Goal: Register for event/course

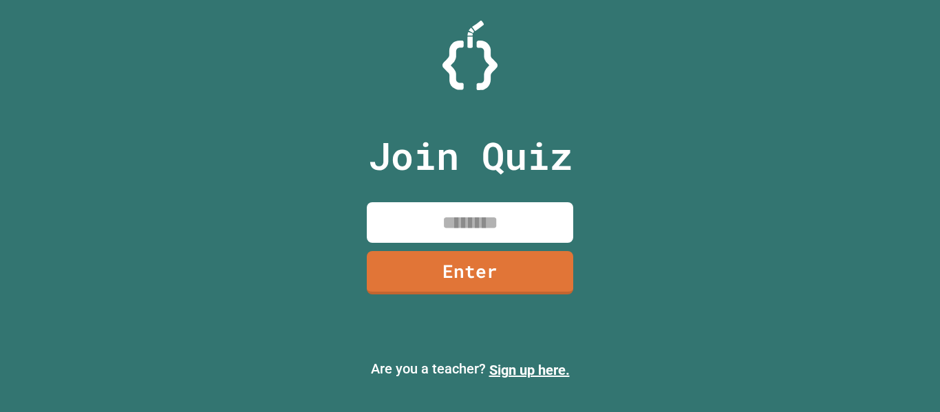
click at [513, 206] on input at bounding box center [470, 222] width 206 height 41
type input "*"
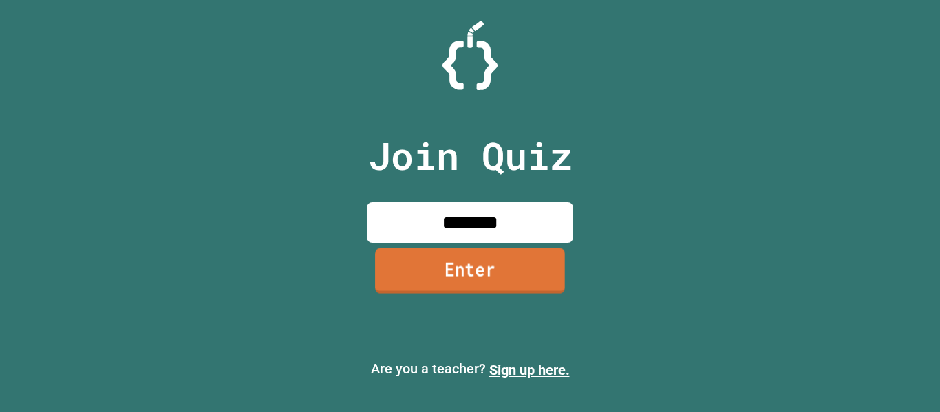
type input "********"
click at [554, 266] on link "Enter" at bounding box center [470, 270] width 190 height 45
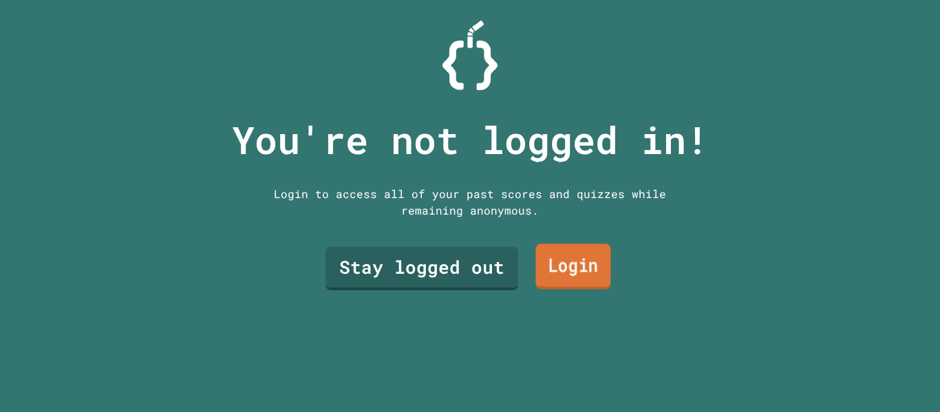
click at [602, 265] on link "Login" at bounding box center [572, 266] width 75 height 45
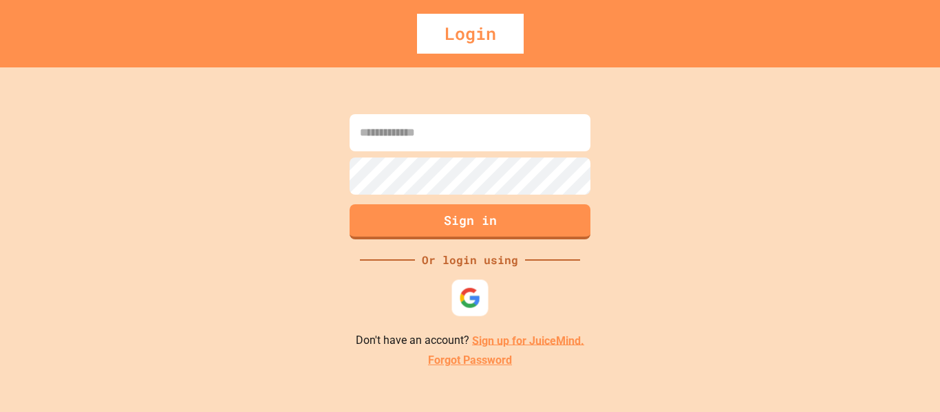
click at [465, 304] on img at bounding box center [470, 298] width 22 height 22
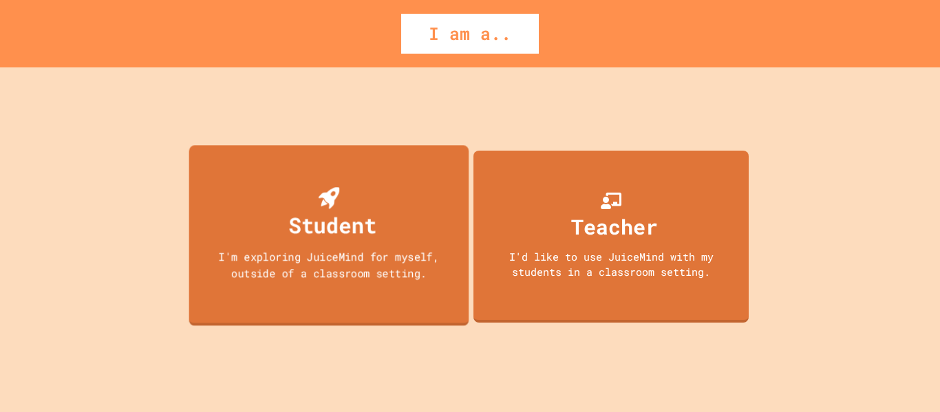
click at [277, 245] on div "Student I'm exploring JuiceMind for myself, outside of a classroom setting." at bounding box center [329, 235] width 280 height 181
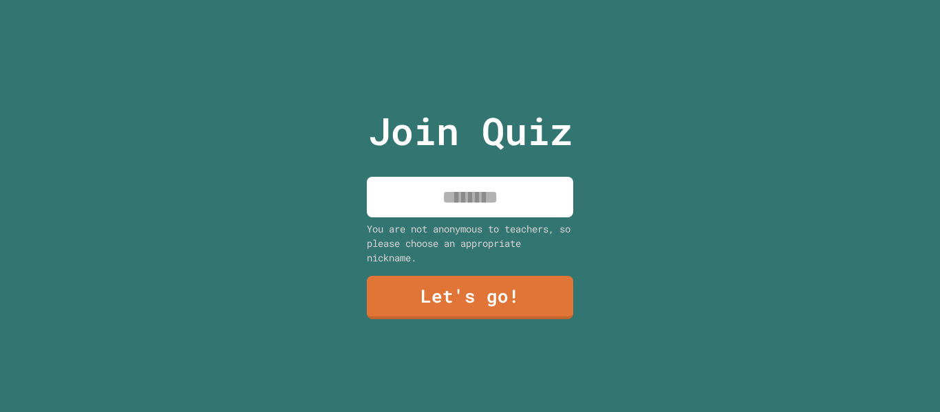
click at [415, 211] on input at bounding box center [470, 197] width 206 height 41
type input "*"
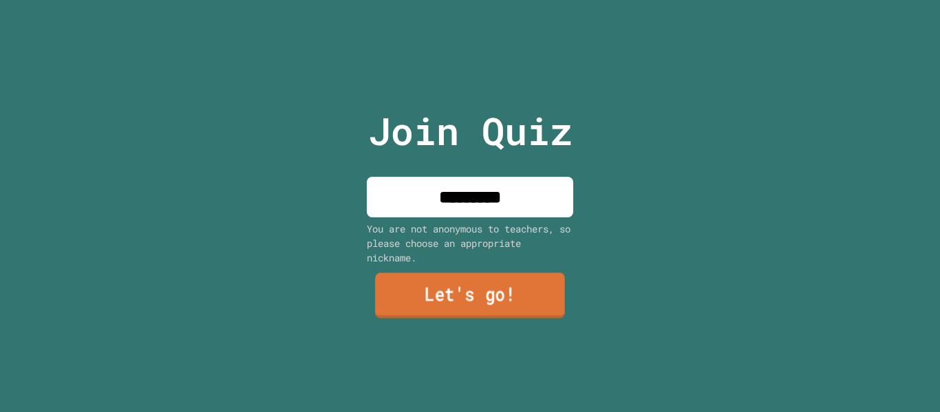
type input "*********"
click at [513, 286] on link "Let's go!" at bounding box center [470, 295] width 190 height 45
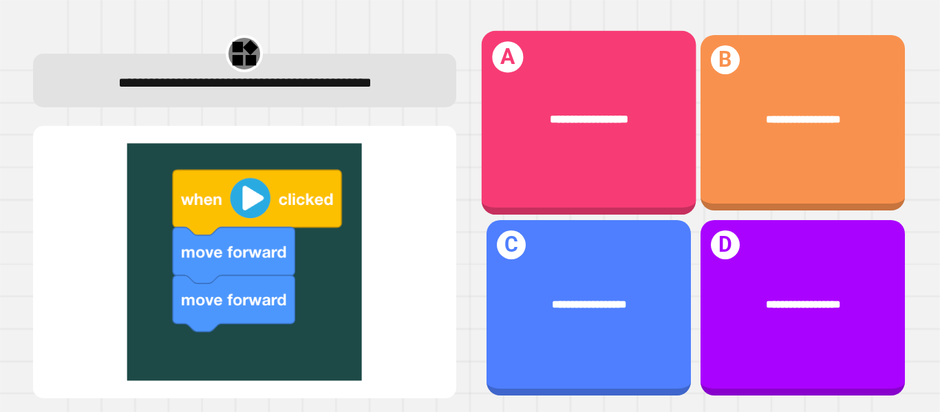
click at [648, 123] on div "**********" at bounding box center [589, 120] width 168 height 18
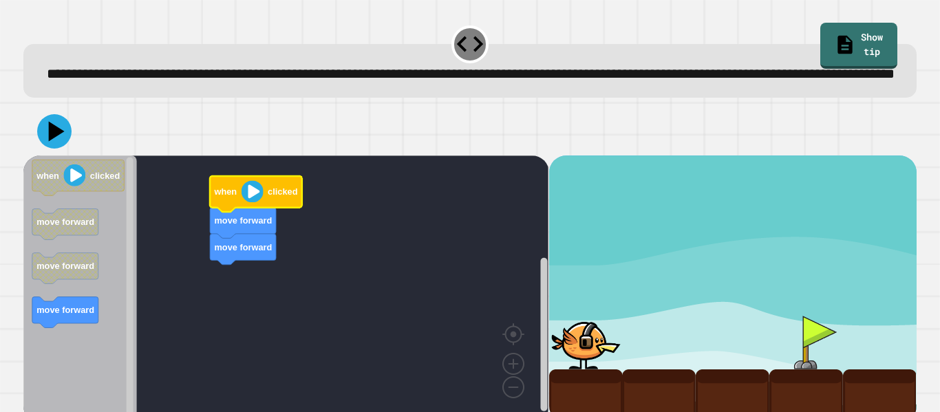
click at [244, 202] on image "Blockly Workspace" at bounding box center [253, 191] width 22 height 22
click at [254, 202] on image "Blockly Workspace" at bounding box center [253, 191] width 22 height 22
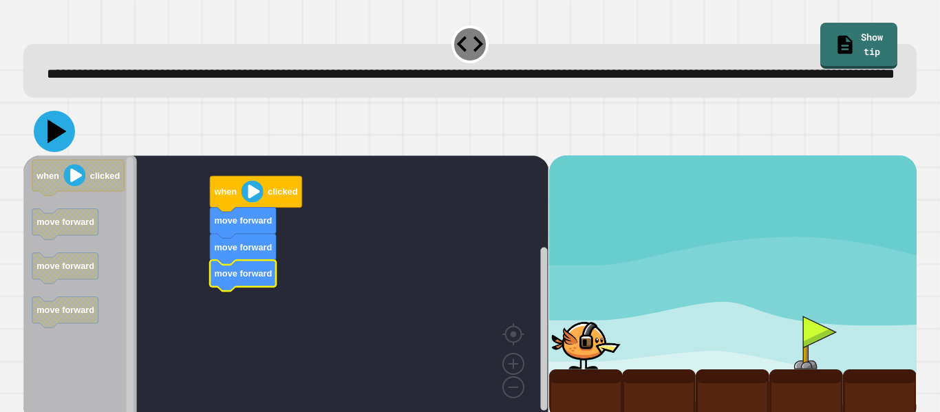
click at [53, 144] on icon at bounding box center [56, 132] width 19 height 24
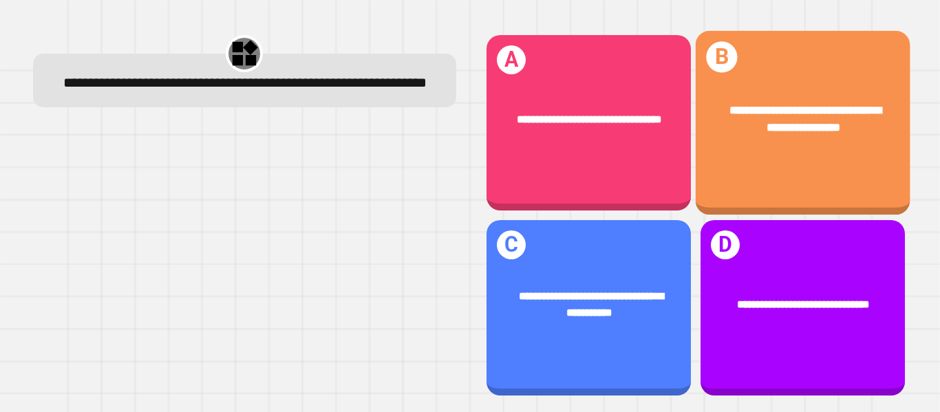
click at [721, 126] on div "**********" at bounding box center [803, 119] width 168 height 35
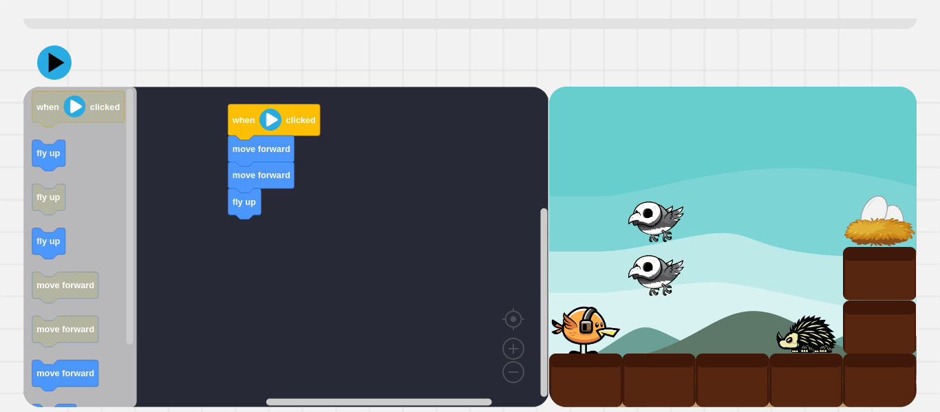
scroll to position [92, 0]
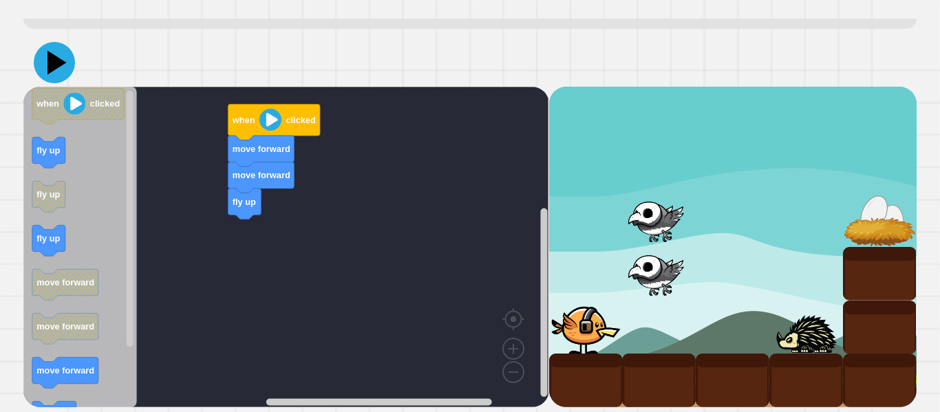
click at [54, 70] on icon at bounding box center [54, 62] width 41 height 41
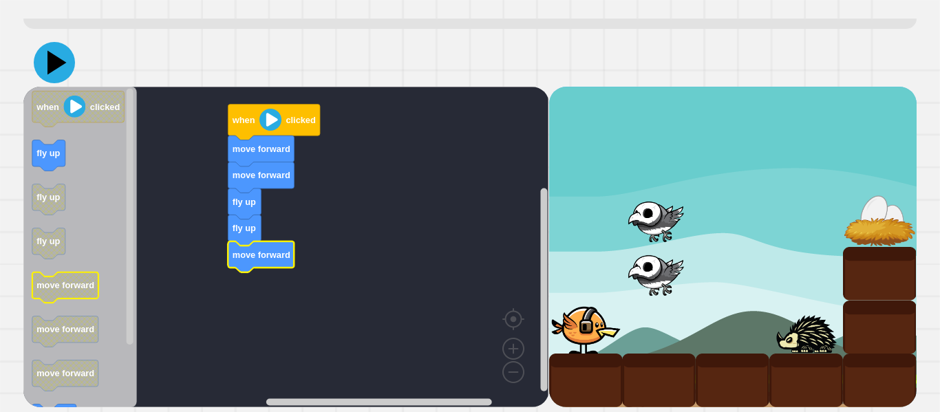
click at [47, 59] on icon at bounding box center [54, 62] width 41 height 41
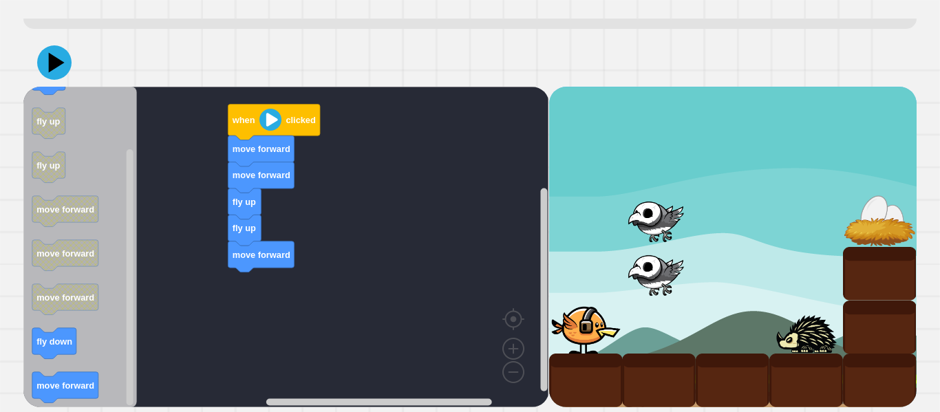
click at [248, 193] on div "fly up fly up move forward move forward move forward when clicked when clicked …" at bounding box center [285, 247] width 525 height 321
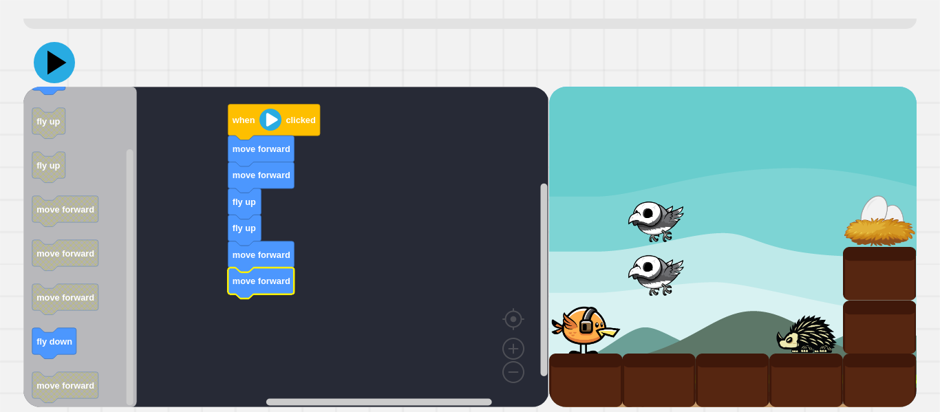
click at [50, 63] on icon at bounding box center [56, 63] width 19 height 24
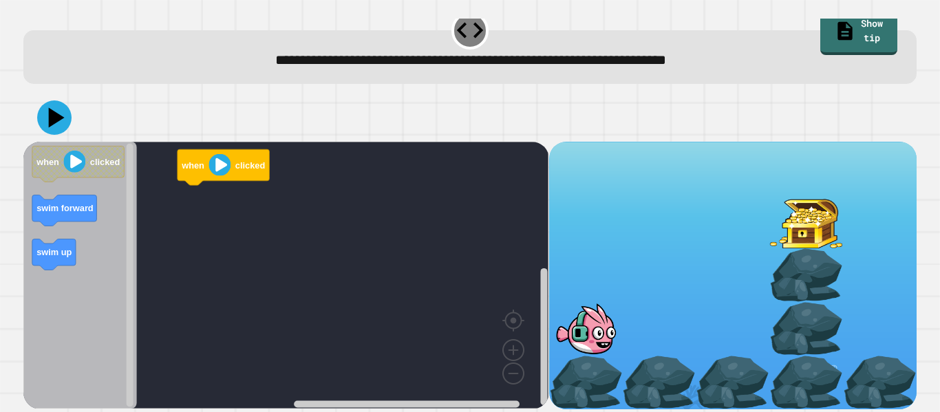
scroll to position [17, 0]
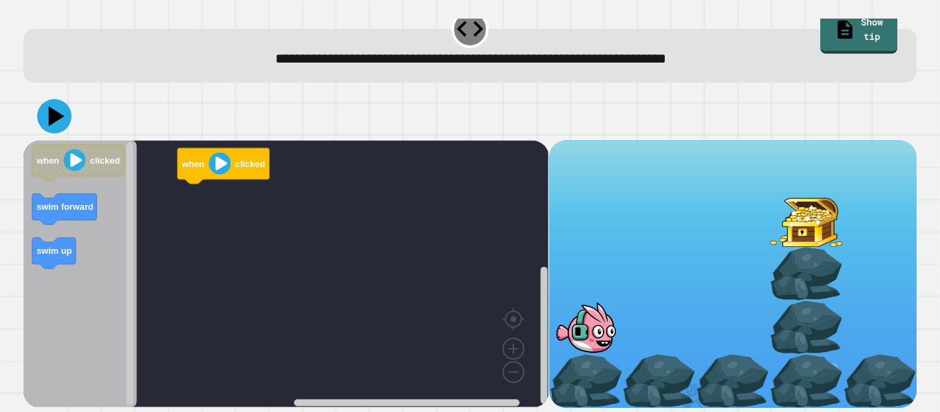
click at [596, 311] on div at bounding box center [586, 328] width 74 height 54
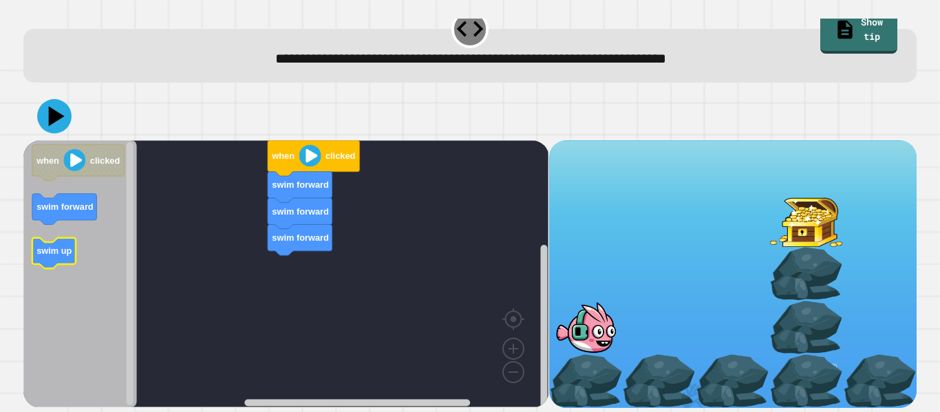
click at [49, 239] on rect "Blockly Workspace" at bounding box center [53, 253] width 43 height 31
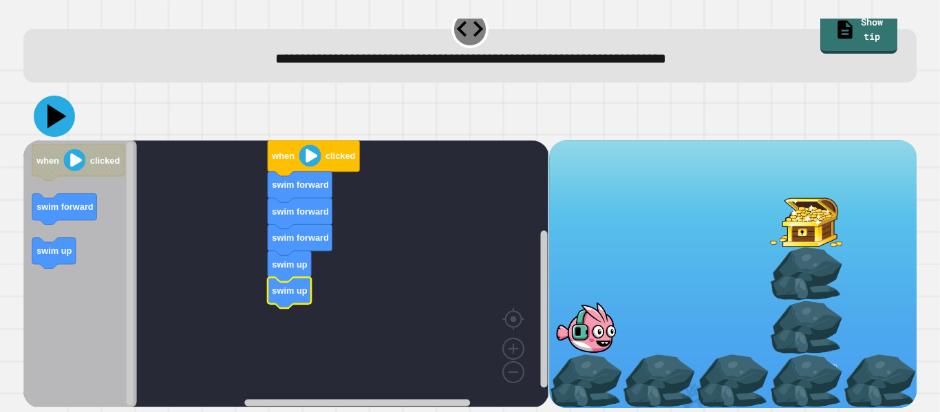
click at [47, 124] on icon at bounding box center [54, 116] width 41 height 41
click at [41, 123] on icon at bounding box center [54, 116] width 41 height 41
click at [59, 116] on icon at bounding box center [56, 117] width 19 height 24
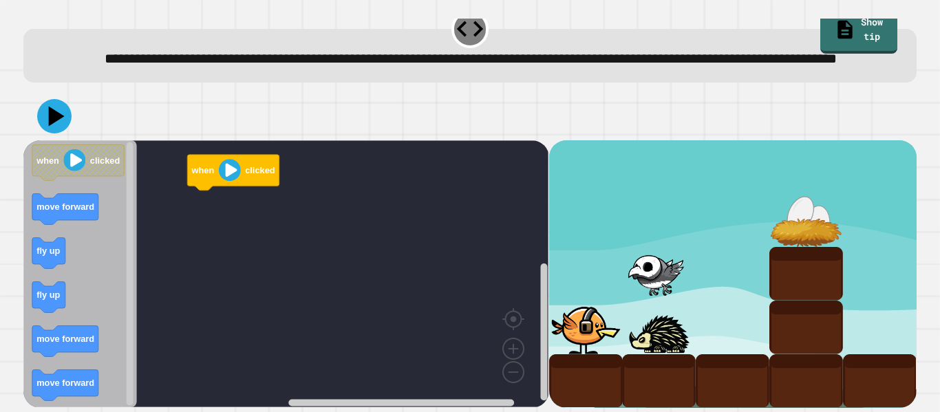
scroll to position [39, 0]
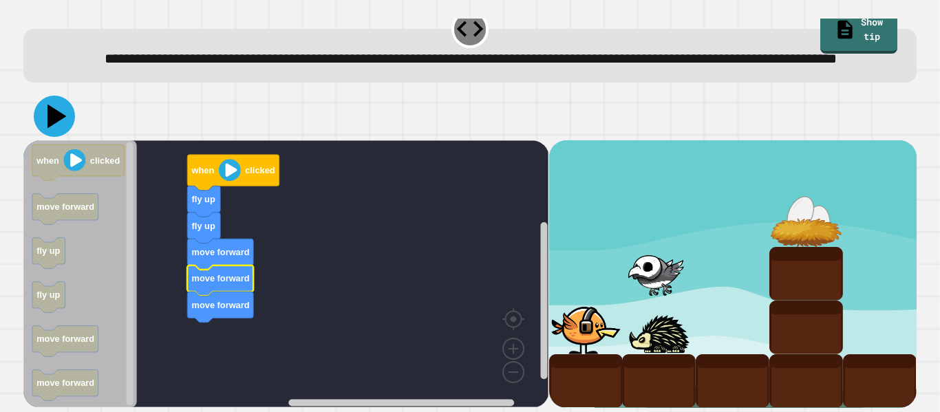
click at [60, 114] on icon at bounding box center [56, 117] width 19 height 24
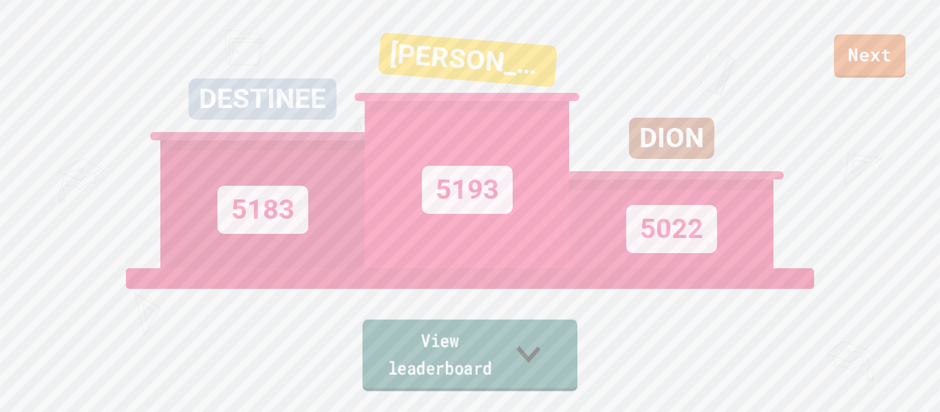
click at [445, 379] on link "View leaderboard" at bounding box center [470, 356] width 215 height 72
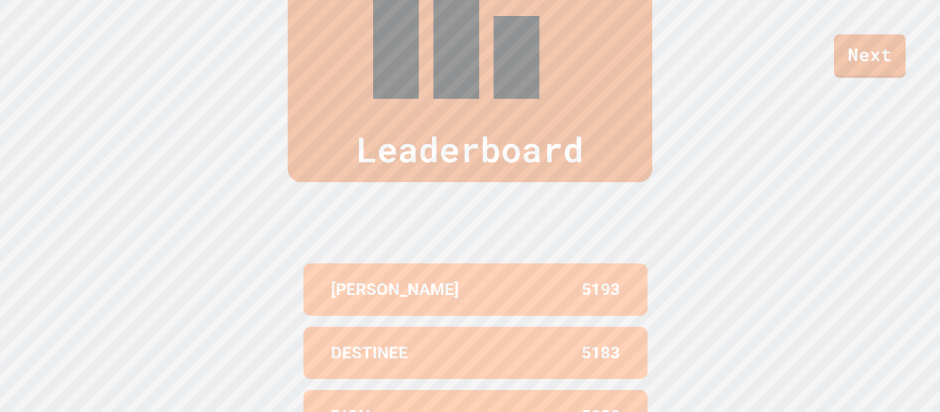
scroll to position [568, 0]
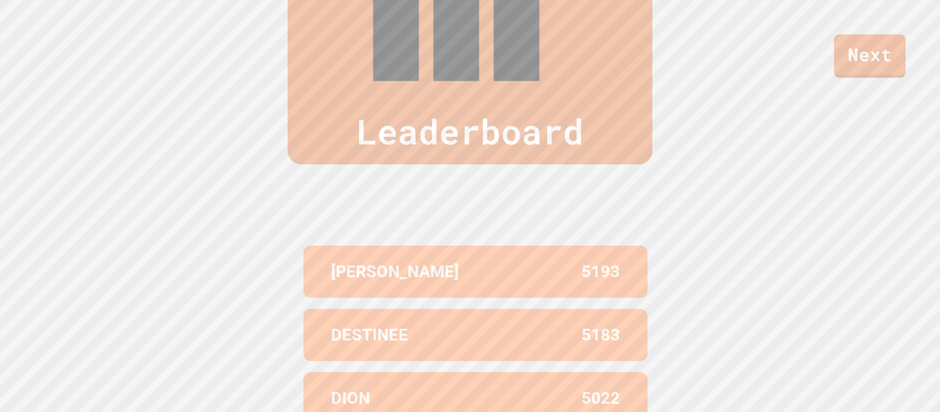
click at [887, 39] on link "Next" at bounding box center [869, 53] width 65 height 45
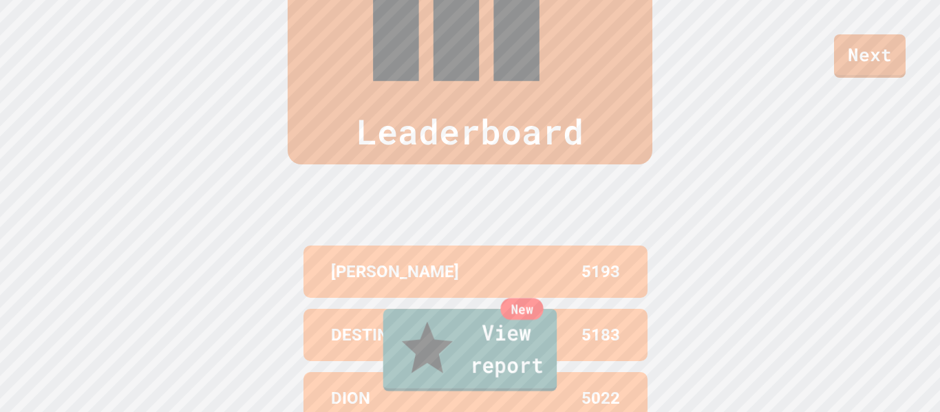
click at [516, 356] on link "New View report" at bounding box center [470, 350] width 174 height 83
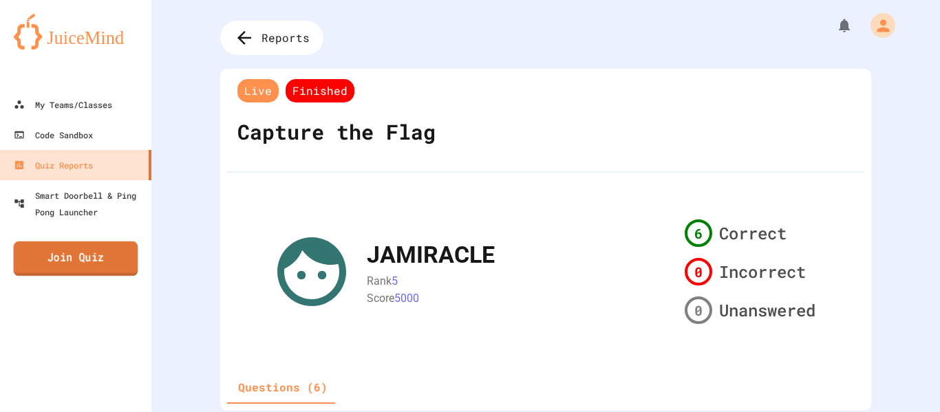
click at [94, 267] on link "Join Quiz" at bounding box center [76, 259] width 125 height 34
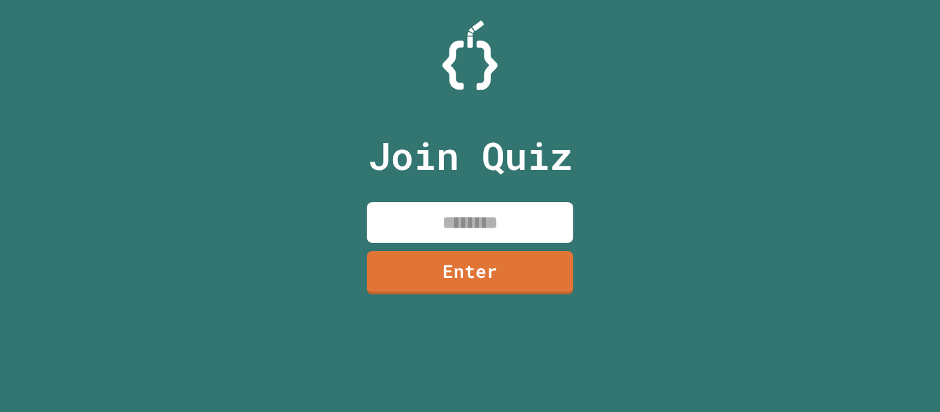
click at [424, 225] on input at bounding box center [470, 222] width 206 height 41
type input "********"
click at [476, 284] on link "Enter" at bounding box center [470, 270] width 200 height 45
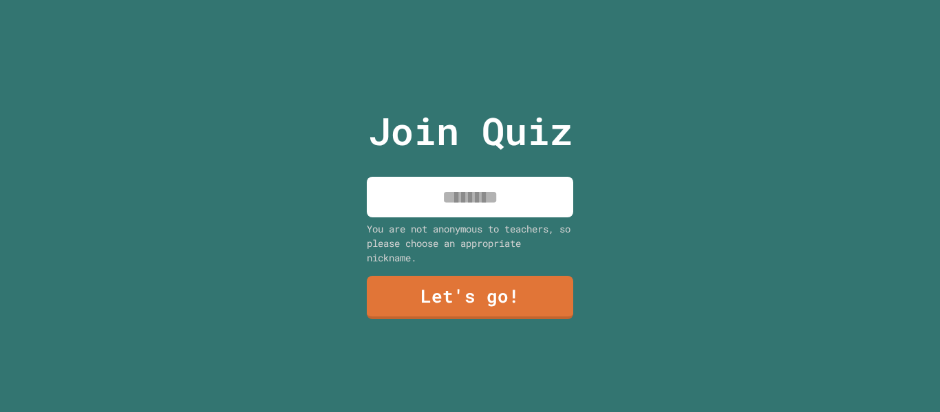
click at [460, 187] on input at bounding box center [470, 197] width 206 height 41
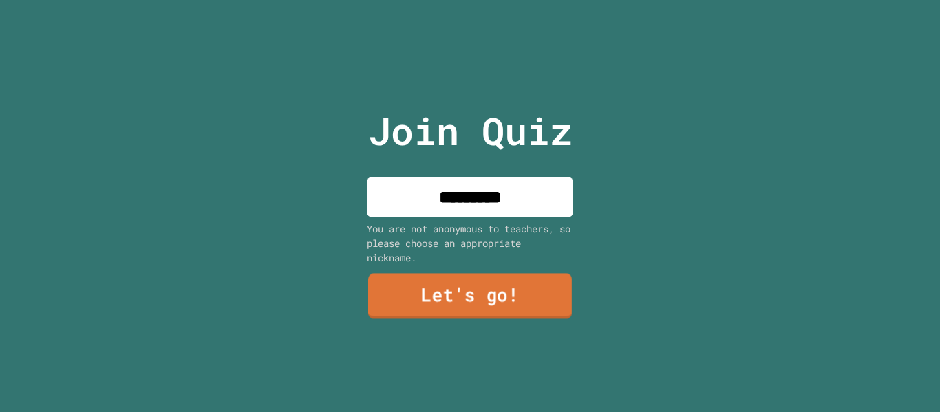
type input "*********"
click at [453, 295] on link "Let's go!" at bounding box center [470, 296] width 204 height 45
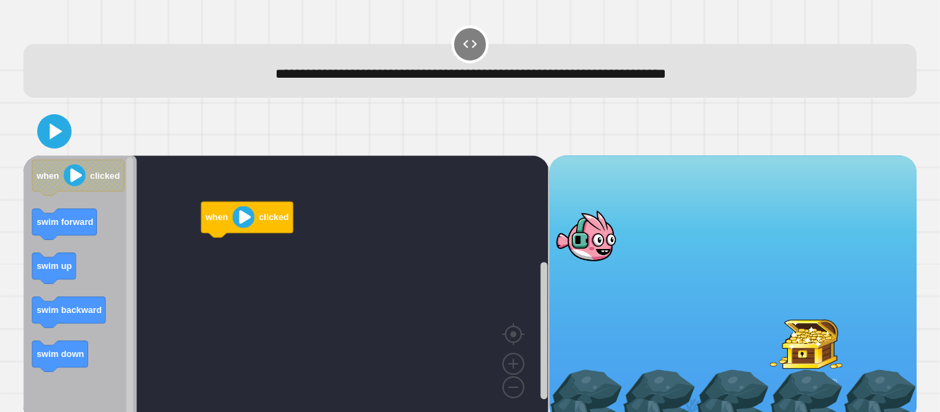
scroll to position [17, 0]
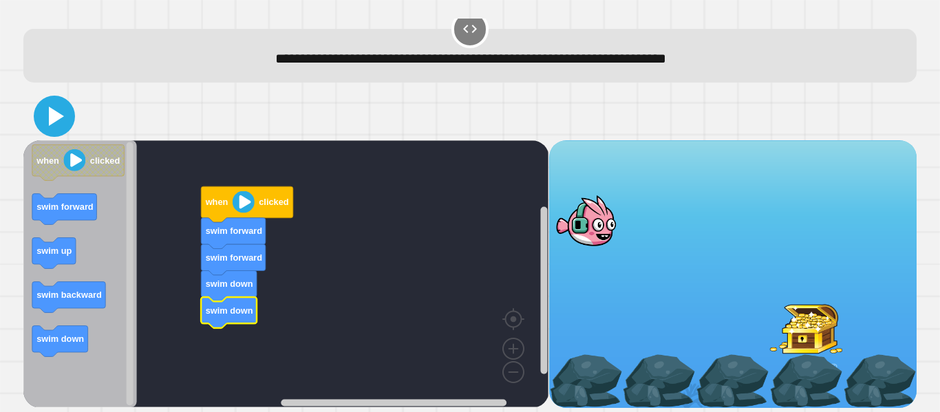
click at [47, 113] on icon at bounding box center [54, 116] width 33 height 33
click at [56, 103] on icon at bounding box center [55, 116] width 32 height 32
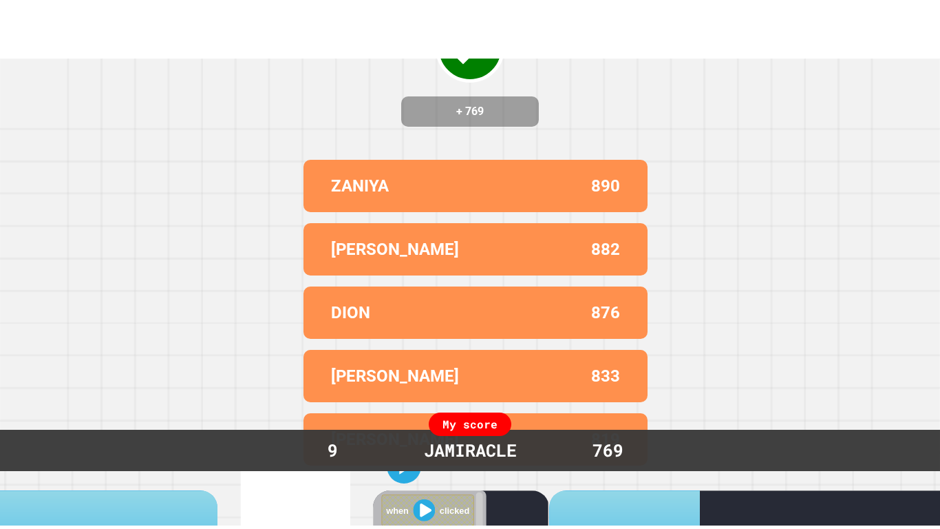
scroll to position [0, 0]
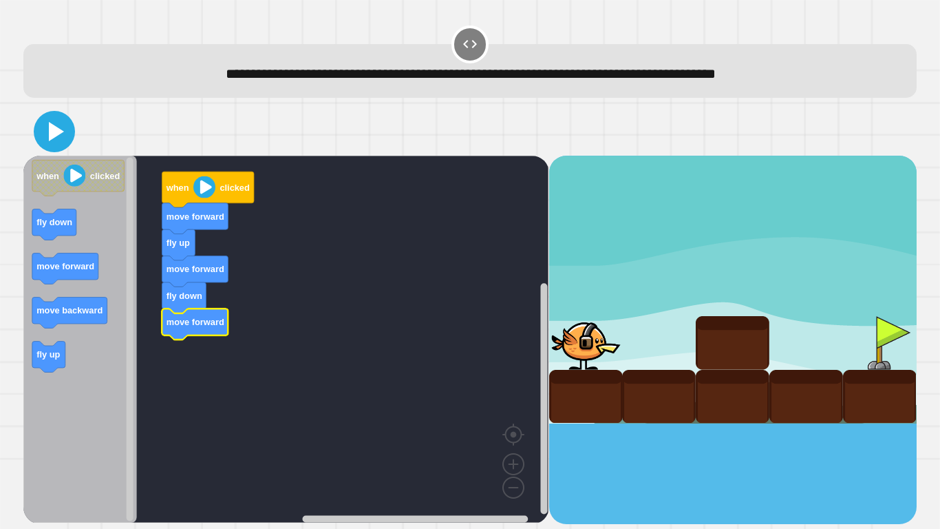
click at [55, 117] on icon at bounding box center [54, 131] width 33 height 33
click at [47, 125] on icon at bounding box center [54, 131] width 33 height 33
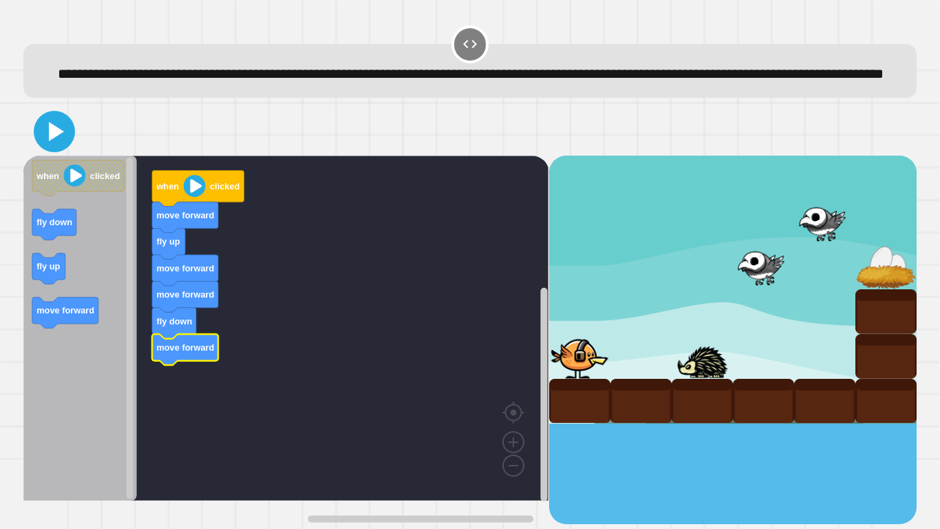
click at [50, 148] on icon at bounding box center [54, 131] width 33 height 33
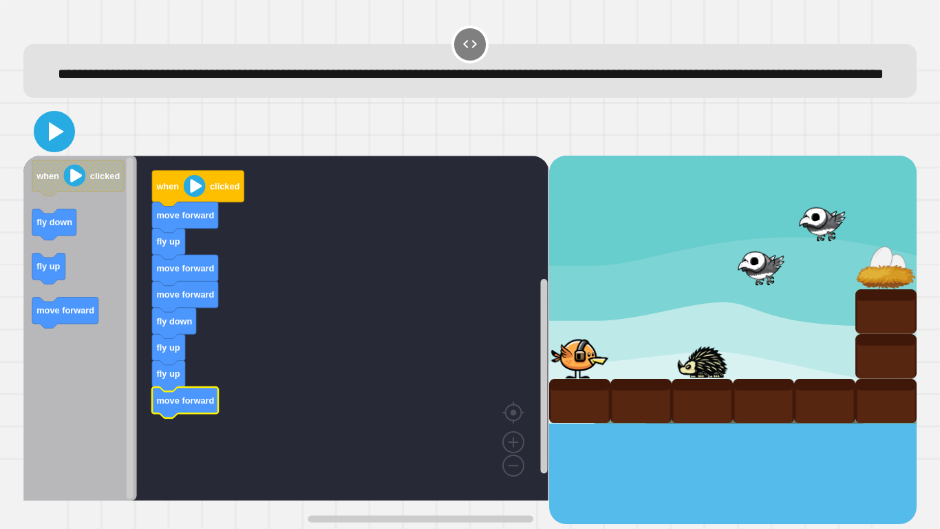
click at [52, 148] on icon at bounding box center [54, 131] width 33 height 33
click at [50, 141] on icon at bounding box center [56, 131] width 15 height 19
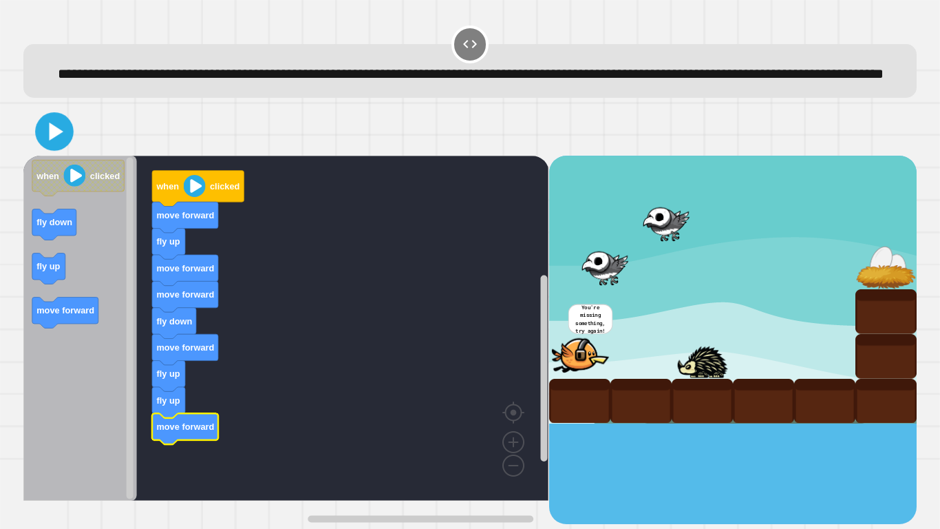
click at [63, 147] on icon at bounding box center [54, 131] width 31 height 31
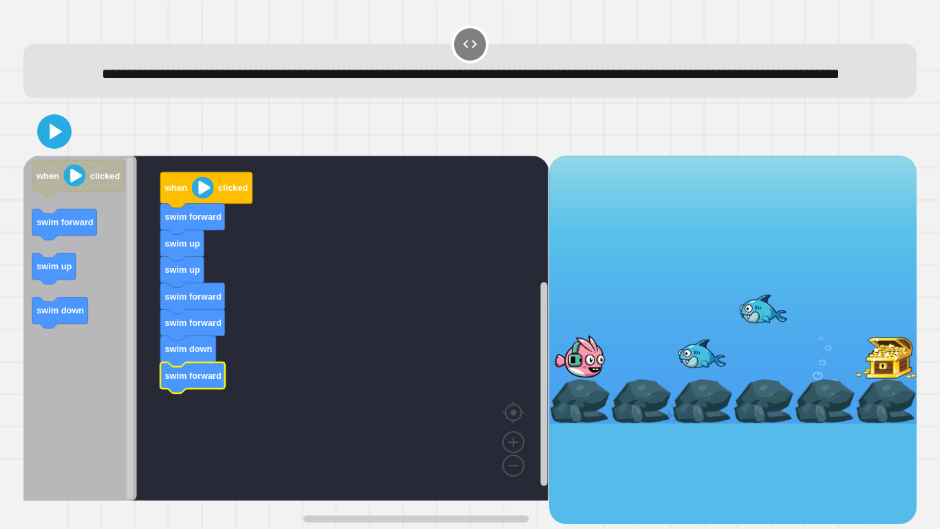
click at [65, 138] on div at bounding box center [469, 131] width 893 height 48
click at [65, 144] on icon at bounding box center [55, 131] width 30 height 30
click at [62, 139] on icon at bounding box center [56, 131] width 12 height 16
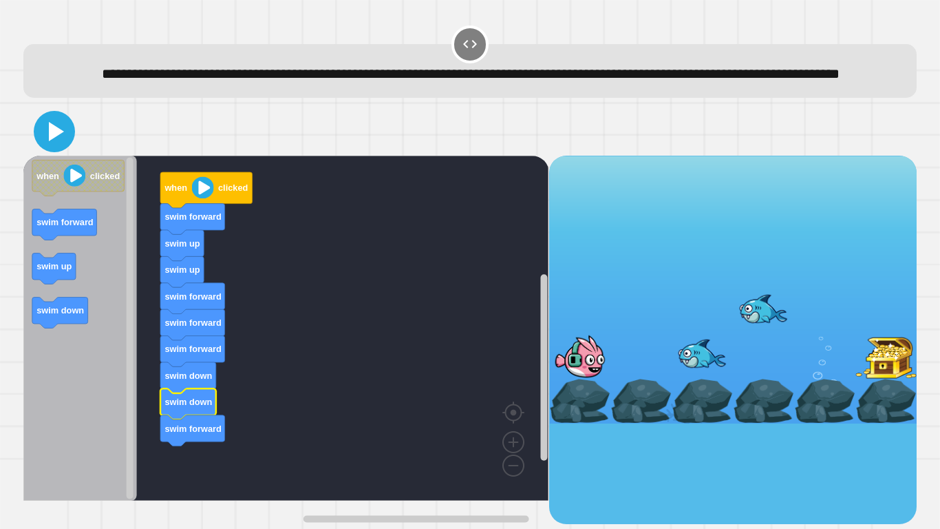
click at [47, 148] on icon at bounding box center [54, 131] width 33 height 33
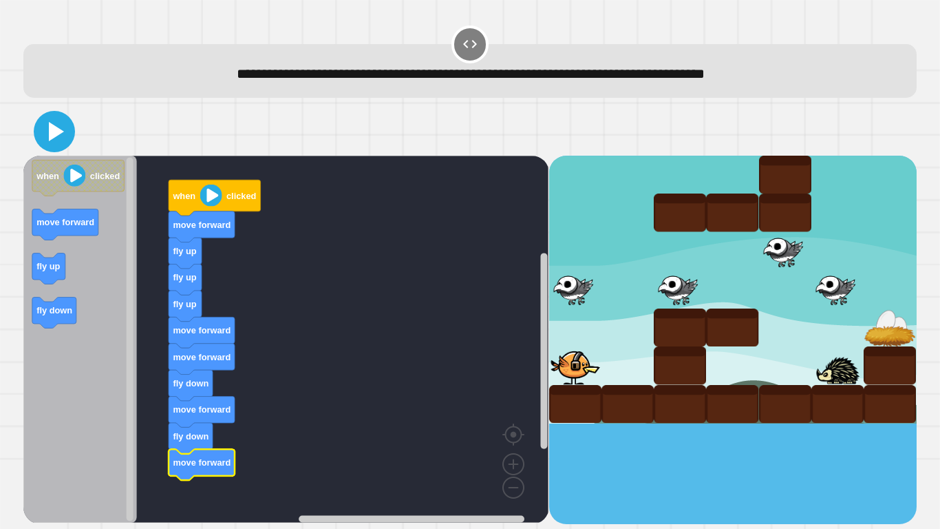
click at [60, 138] on icon at bounding box center [54, 131] width 33 height 33
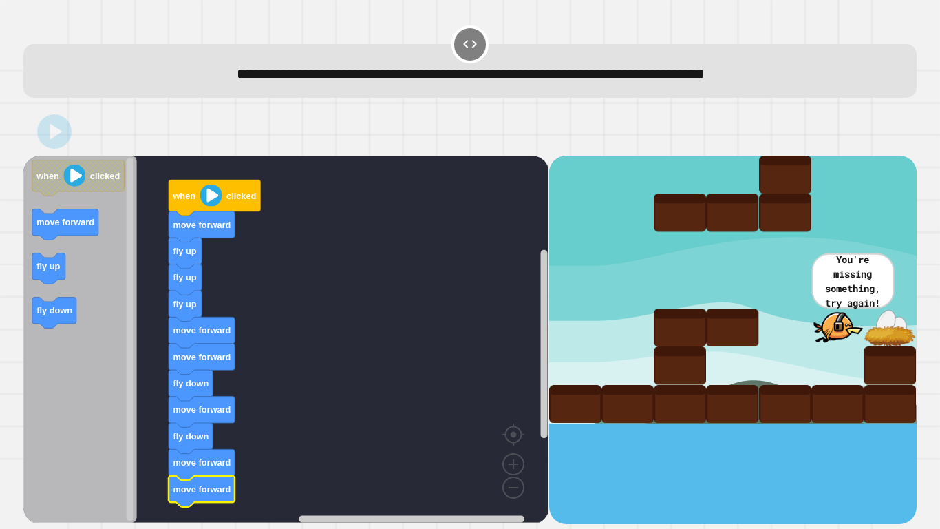
click at [51, 136] on icon at bounding box center [56, 131] width 12 height 16
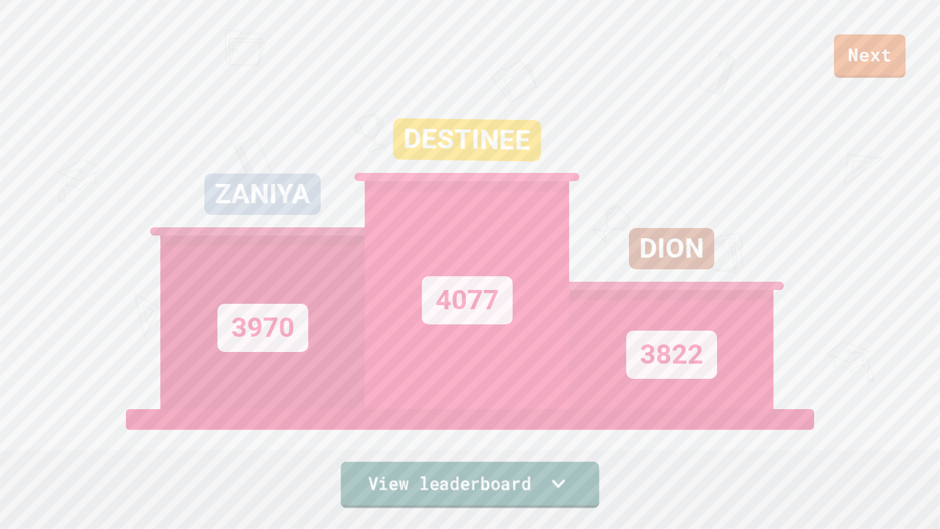
click at [465, 412] on link "View leaderboard" at bounding box center [470, 484] width 258 height 46
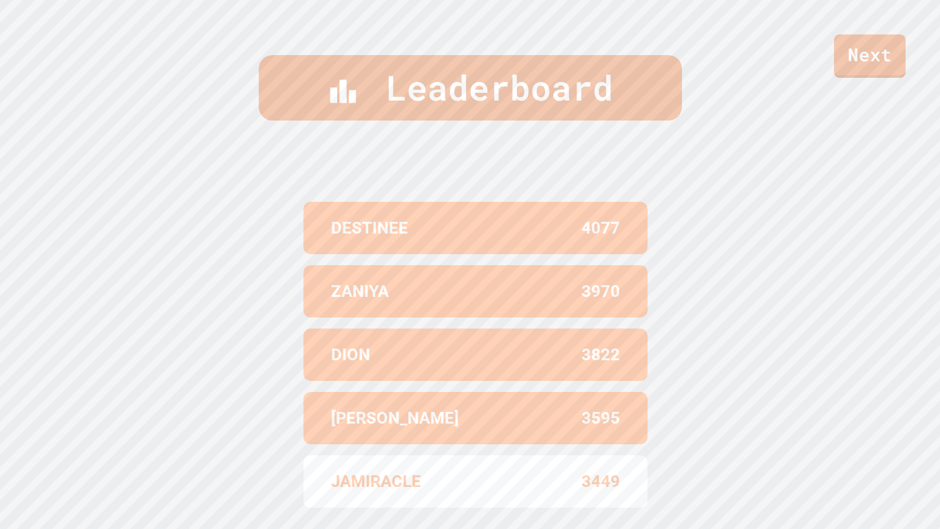
scroll to position [568, 0]
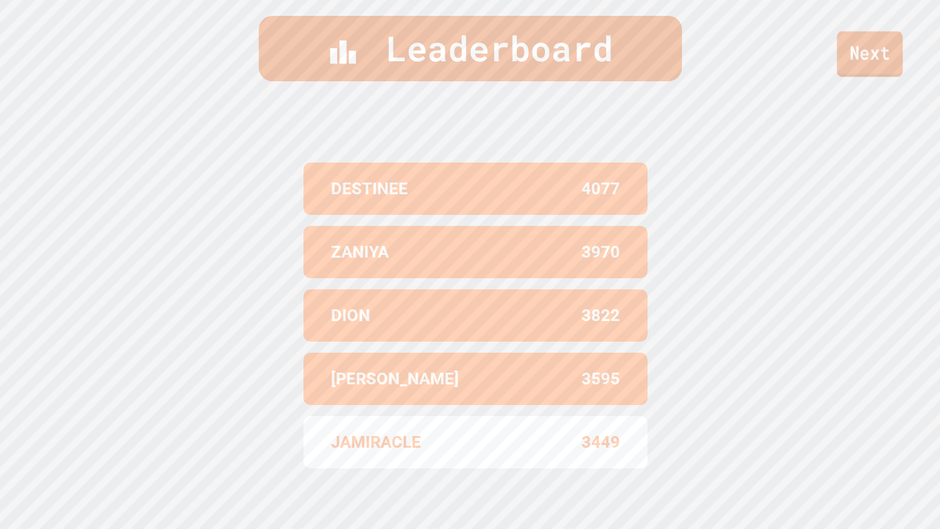
click at [886, 67] on link "Next" at bounding box center [870, 54] width 66 height 45
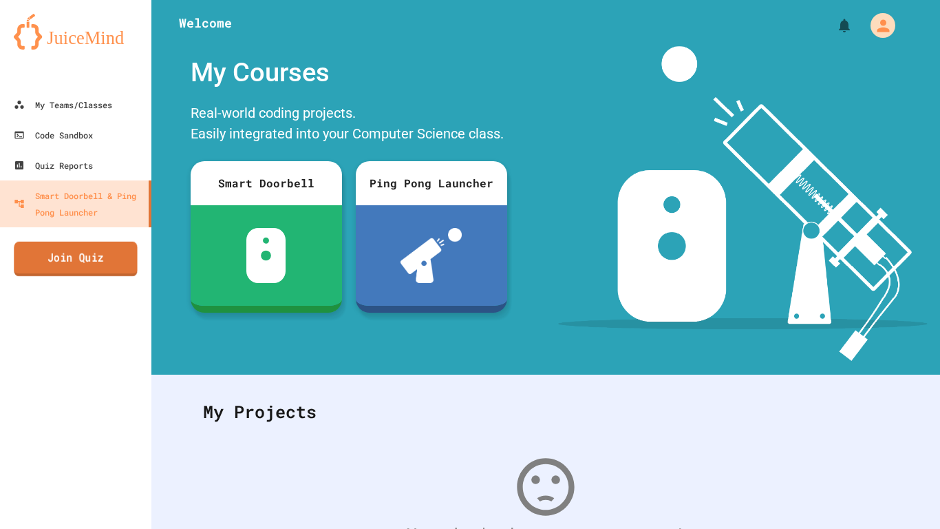
click at [94, 266] on link "Join Quiz" at bounding box center [76, 259] width 124 height 34
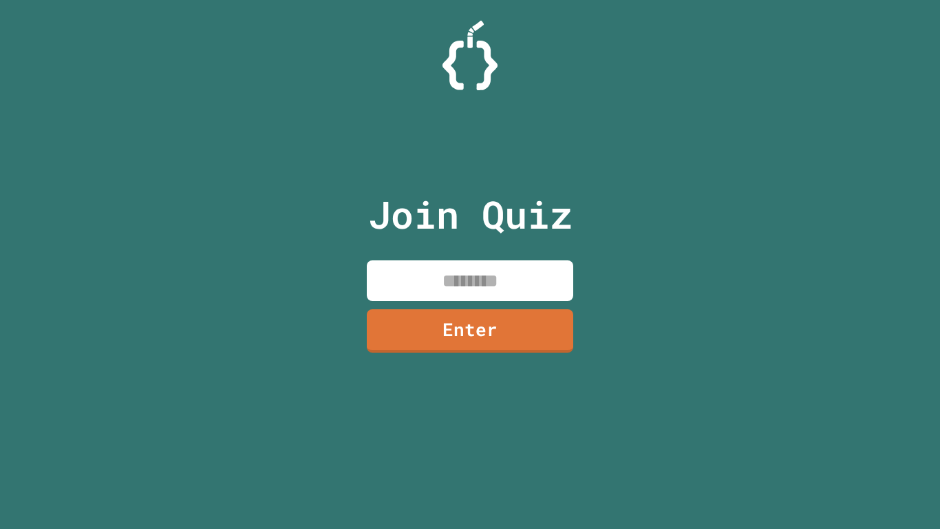
click at [397, 299] on input at bounding box center [470, 280] width 206 height 41
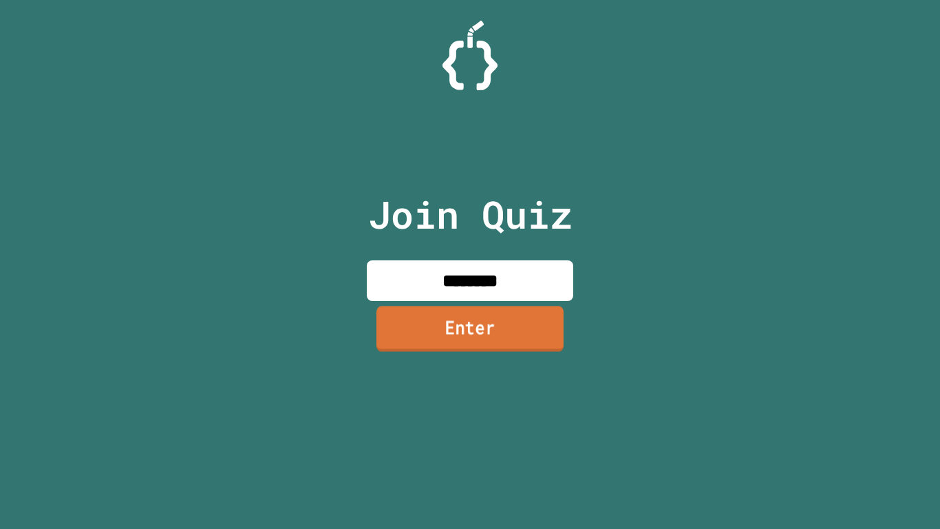
type input "********"
click at [482, 330] on link "Enter" at bounding box center [469, 328] width 187 height 45
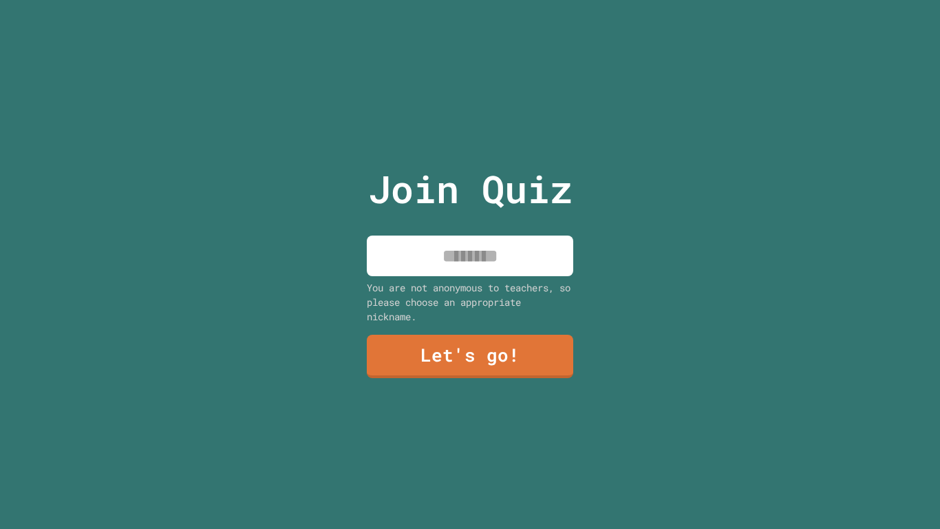
click at [449, 259] on input at bounding box center [470, 255] width 206 height 41
type input "*********"
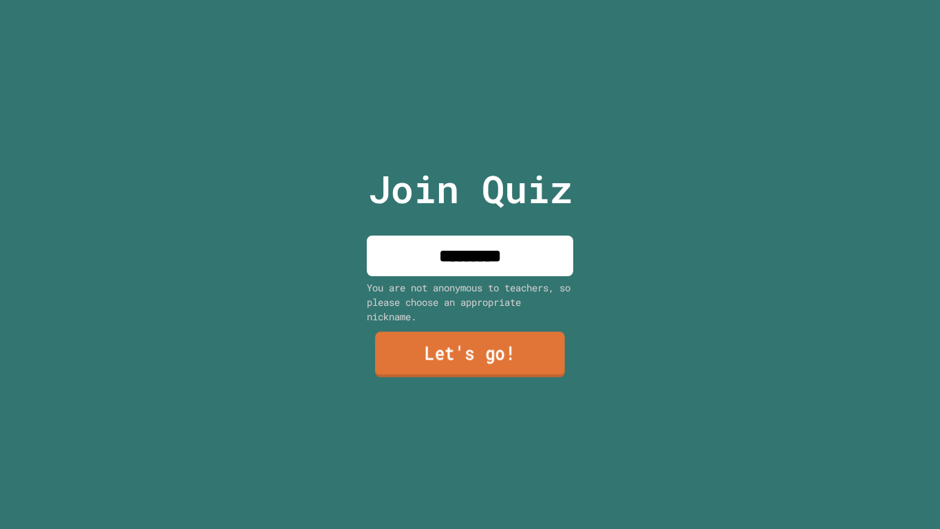
click at [447, 352] on link "Let's go!" at bounding box center [470, 353] width 190 height 45
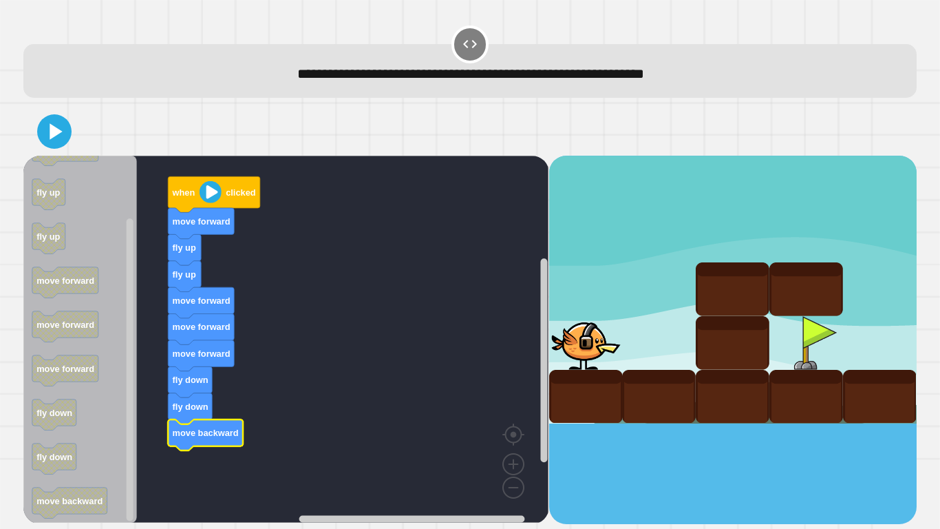
click at [57, 153] on div at bounding box center [469, 131] width 893 height 48
click at [56, 144] on icon at bounding box center [55, 132] width 28 height 28
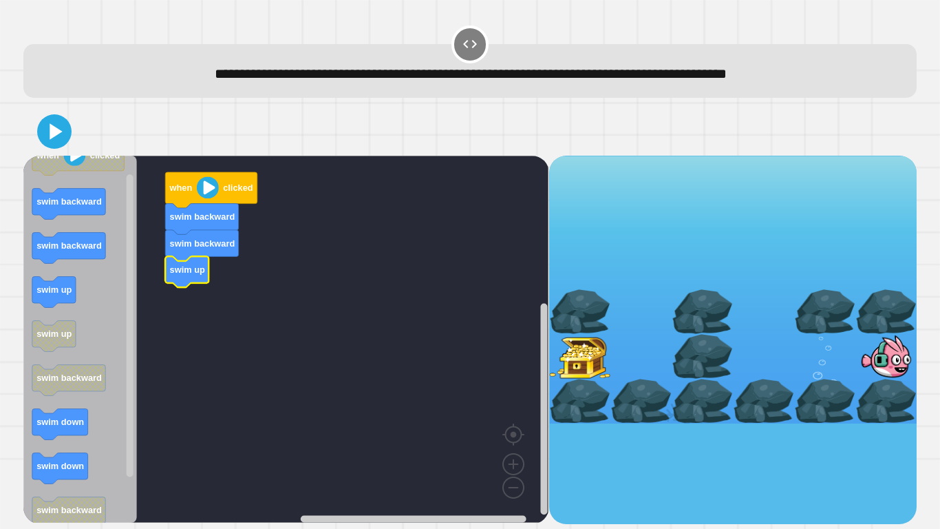
click at [88, 292] on icon "Blockly Workspace" at bounding box center [80, 339] width 114 height 367
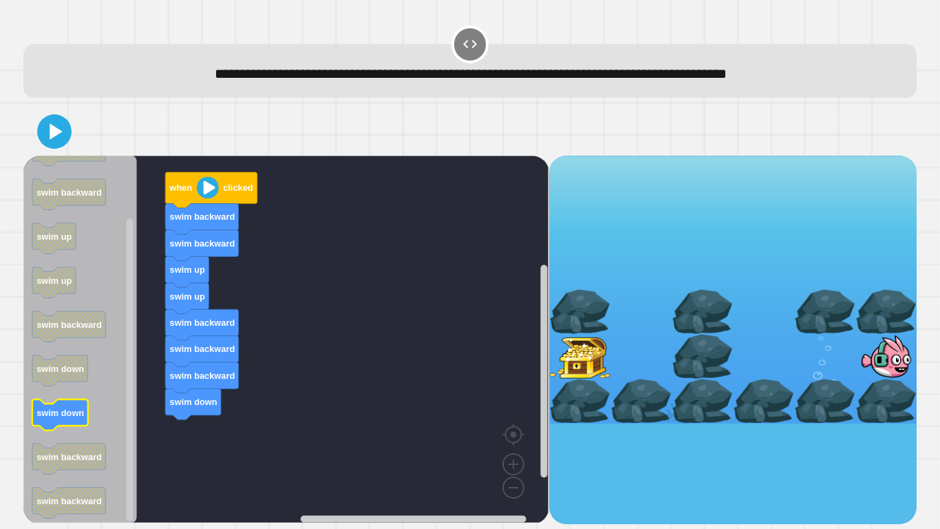
click at [87, 412] on icon "Blockly Workspace" at bounding box center [60, 414] width 56 height 31
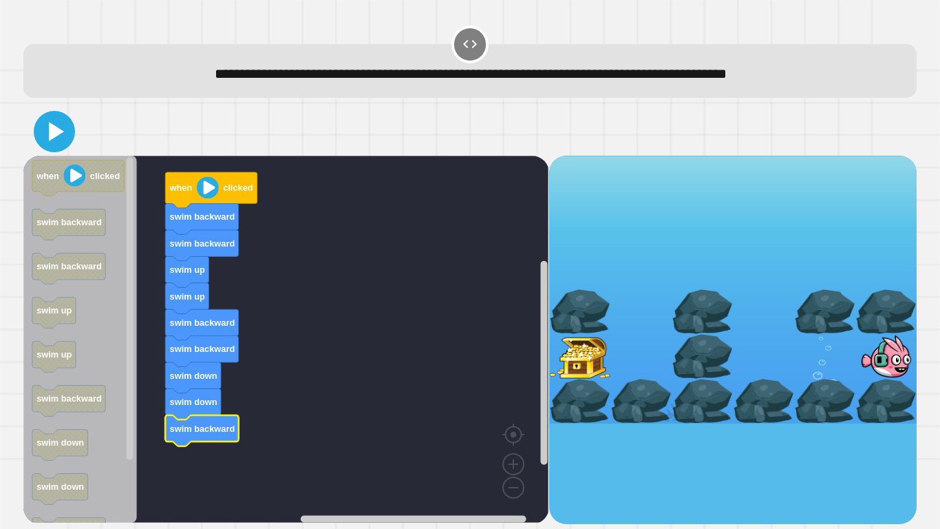
click at [58, 142] on icon at bounding box center [54, 131] width 33 height 33
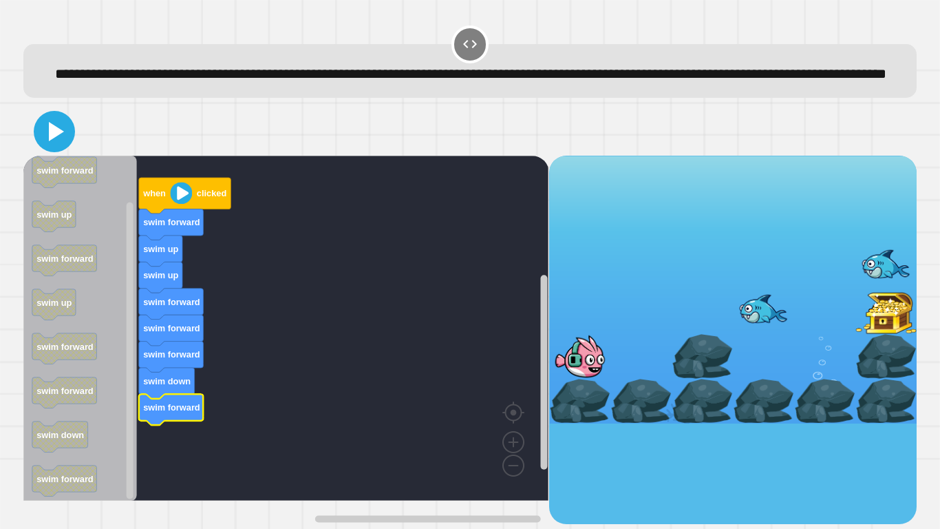
click at [56, 148] on icon at bounding box center [54, 131] width 33 height 33
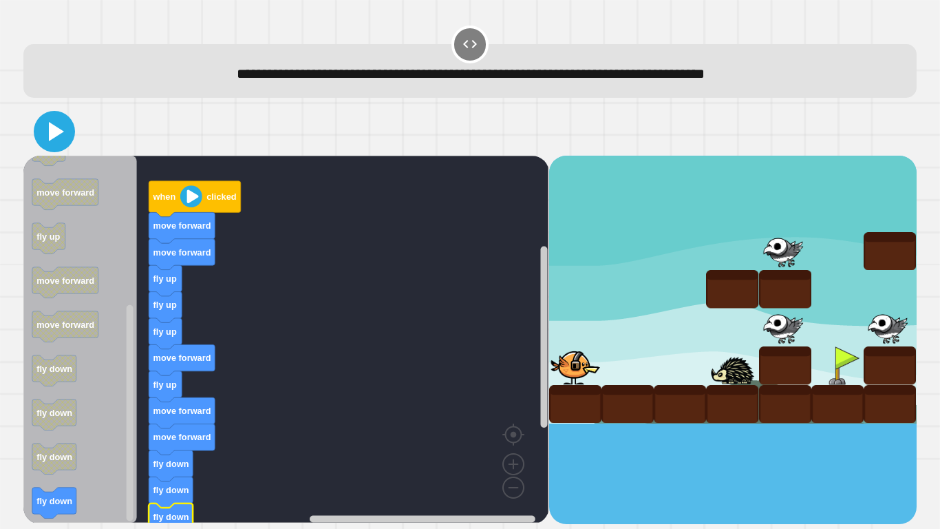
click at [61, 138] on icon at bounding box center [54, 131] width 33 height 33
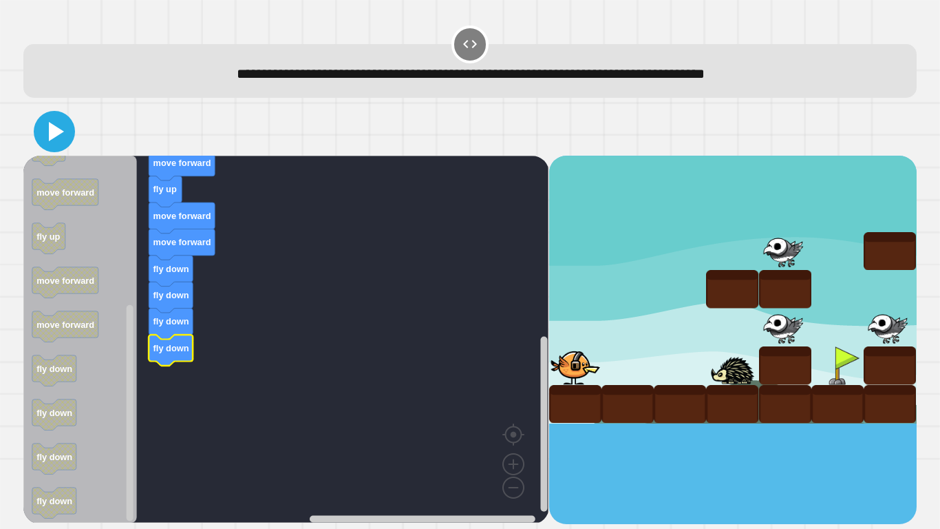
click at [60, 125] on icon at bounding box center [54, 131] width 33 height 33
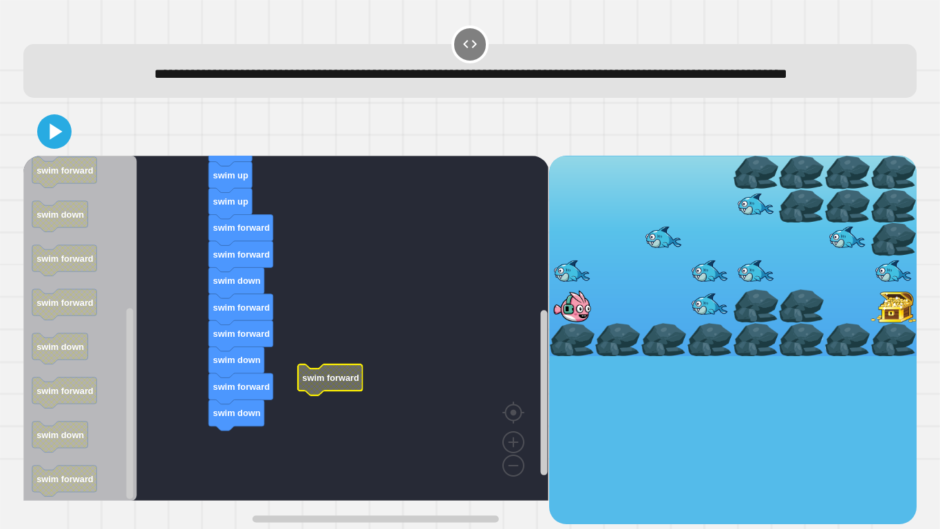
click at [313, 390] on rect "Blockly Workspace" at bounding box center [285, 328] width 525 height 345
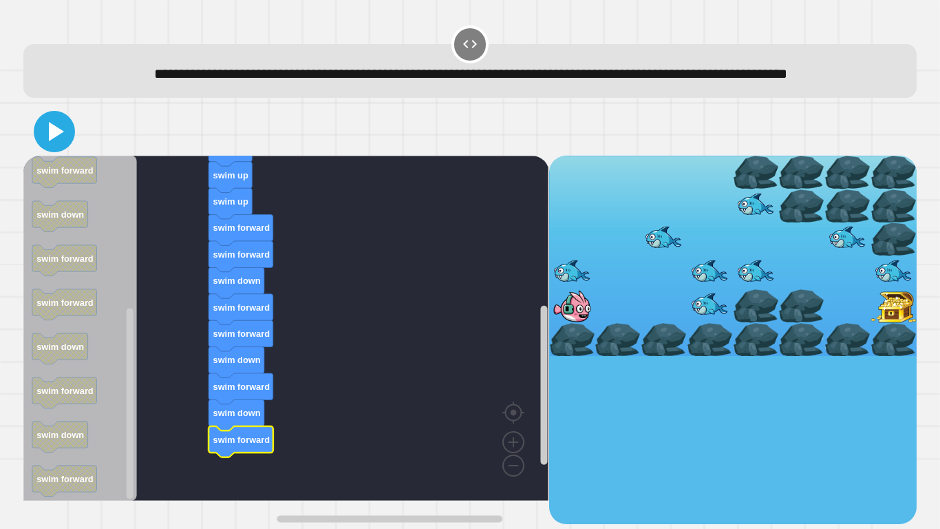
click at [58, 148] on icon at bounding box center [54, 131] width 33 height 33
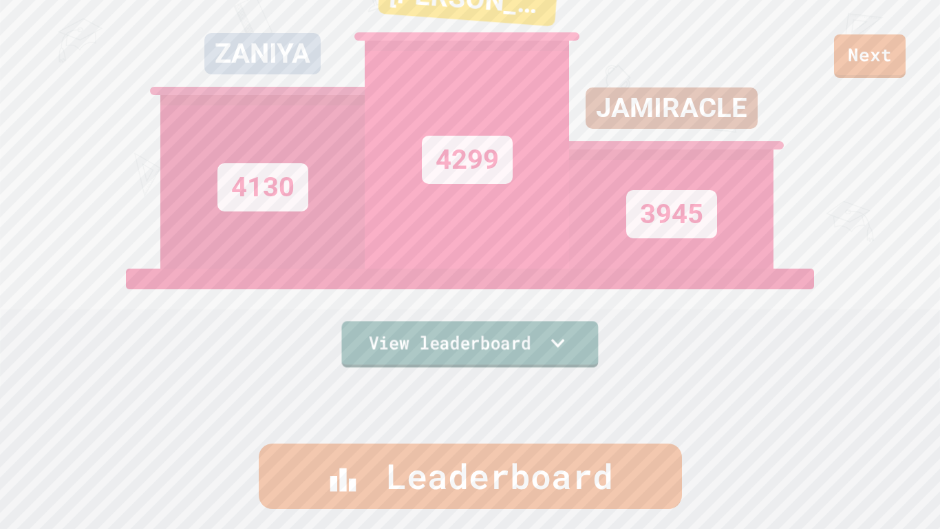
click at [401, 354] on link "View leaderboard" at bounding box center [469, 344] width 257 height 46
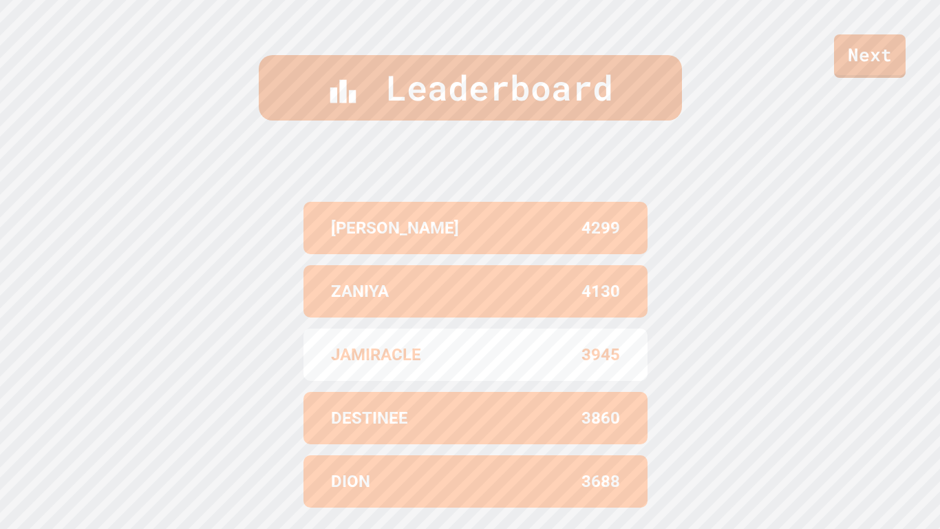
scroll to position [568, 0]
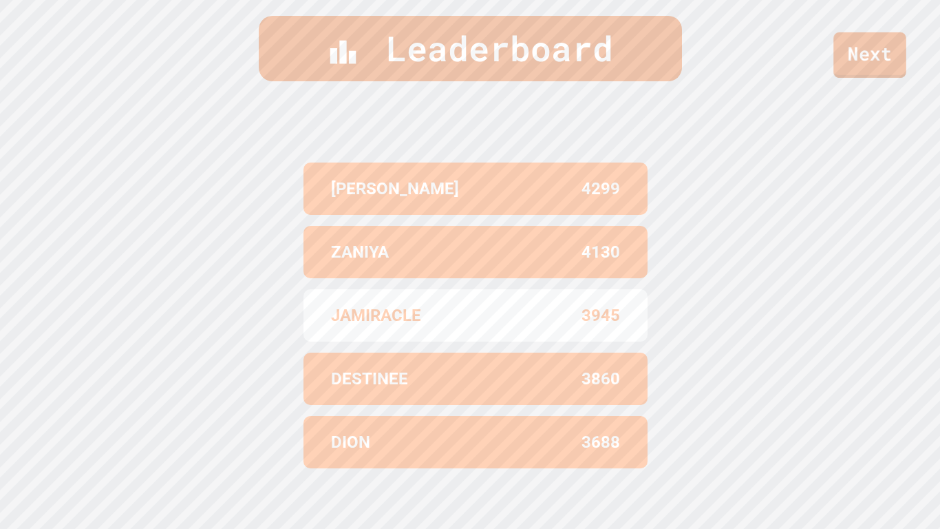
click at [896, 61] on link "Next" at bounding box center [869, 54] width 72 height 45
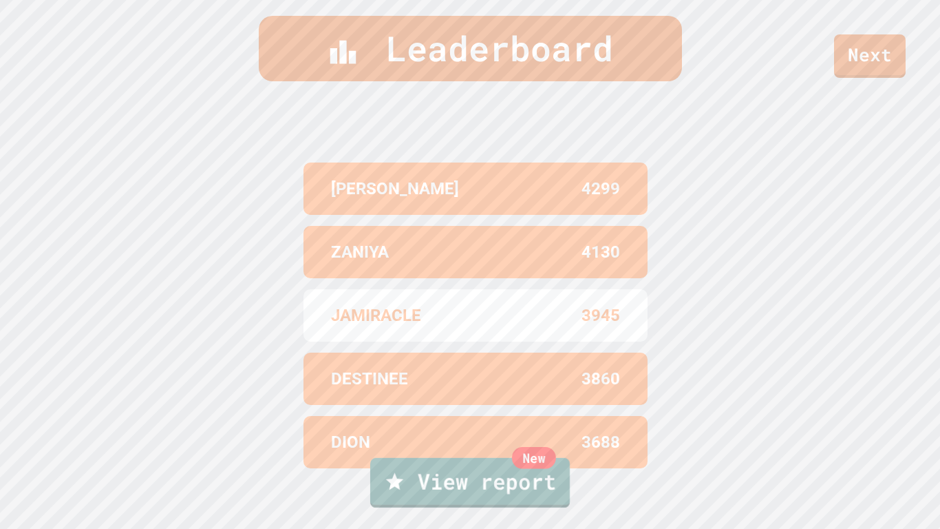
click at [481, 412] on link "New View report" at bounding box center [470, 483] width 200 height 50
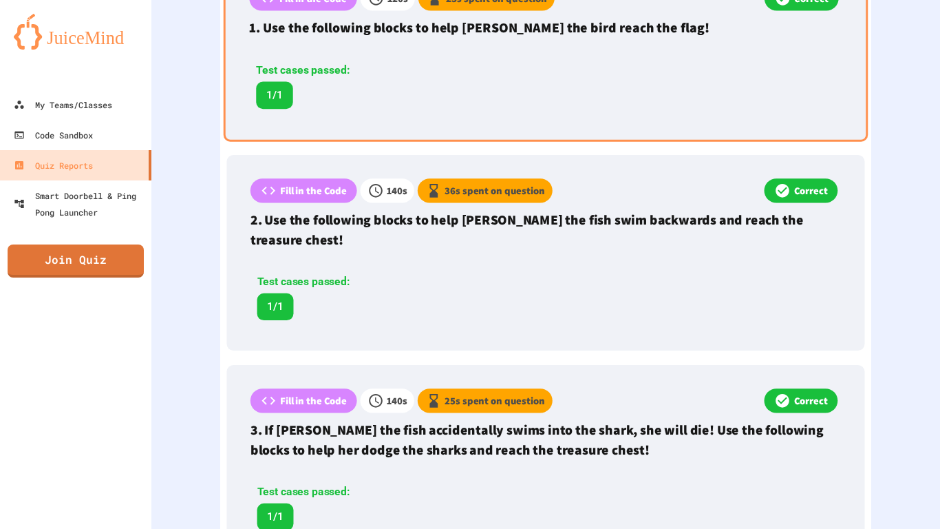
scroll to position [551, 0]
